Goal: Task Accomplishment & Management: Manage account settings

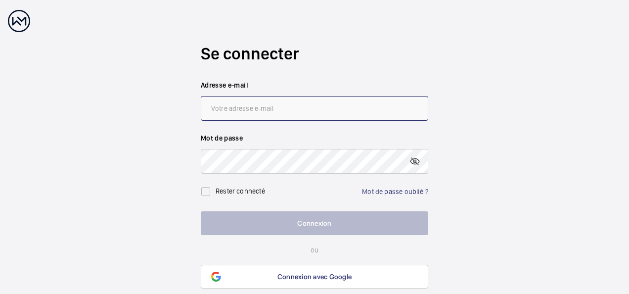
click at [274, 113] on input "email" at bounding box center [314, 108] width 227 height 25
type input "[EMAIL_ADDRESS][DOMAIN_NAME]"
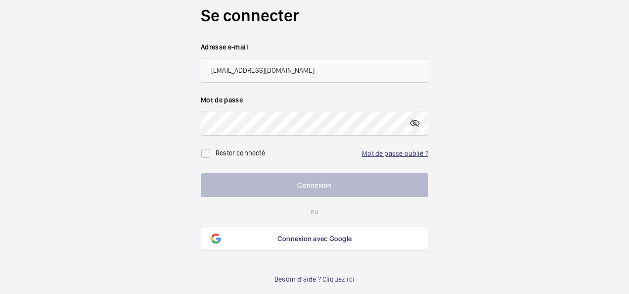
click at [380, 151] on link "Mot de passe oublié ?" at bounding box center [395, 153] width 66 height 8
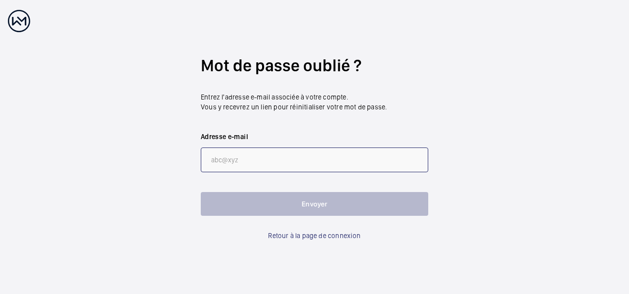
click at [253, 156] on input "email" at bounding box center [314, 159] width 227 height 25
type input "[EMAIL_ADDRESS][DOMAIN_NAME]"
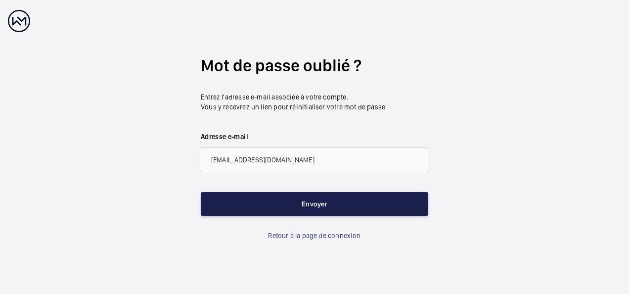
click at [303, 209] on button "Envoyer" at bounding box center [314, 204] width 227 height 24
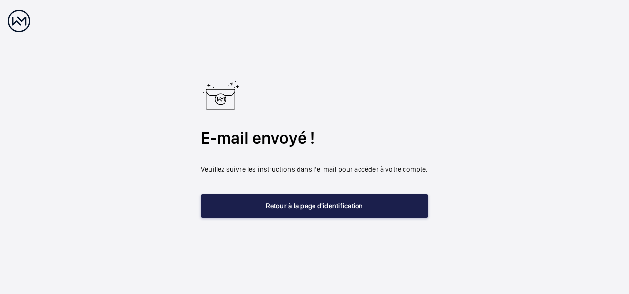
click at [303, 203] on button "Retour à la page d'identification" at bounding box center [314, 206] width 227 height 24
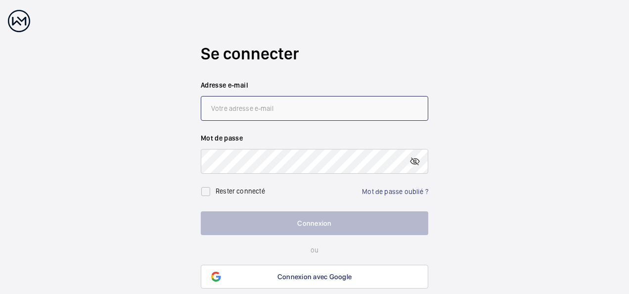
click at [245, 106] on input "email" at bounding box center [314, 108] width 227 height 25
type input "[EMAIL_ADDRESS][DOMAIN_NAME]"
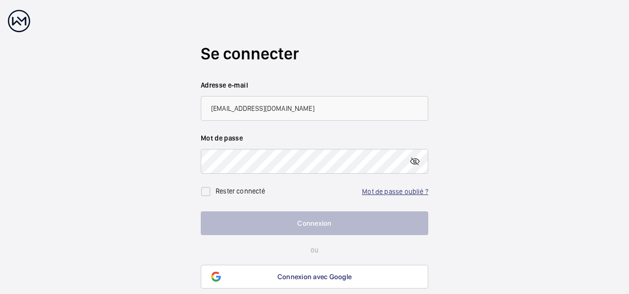
click at [383, 188] on link "Mot de passe oublié ?" at bounding box center [395, 191] width 66 height 8
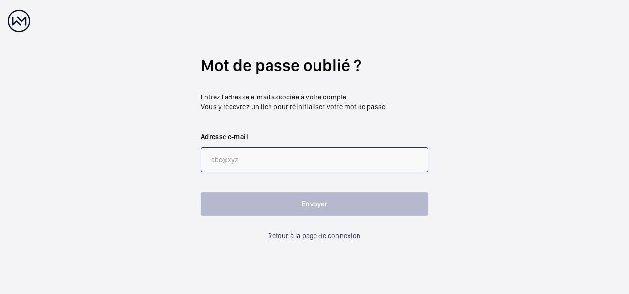
click at [237, 164] on input "email" at bounding box center [314, 159] width 227 height 25
type input "[EMAIL_ADDRESS][DOMAIN_NAME]"
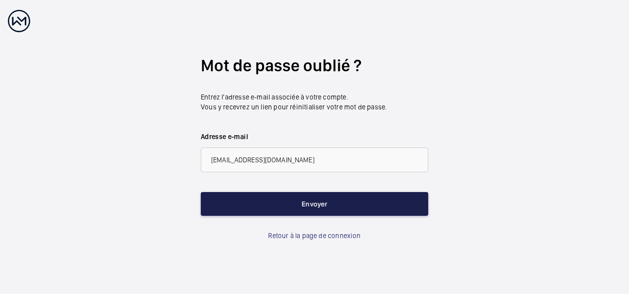
click at [312, 205] on button "Envoyer" at bounding box center [314, 204] width 227 height 24
